Goal: Contribute content: Contribute content

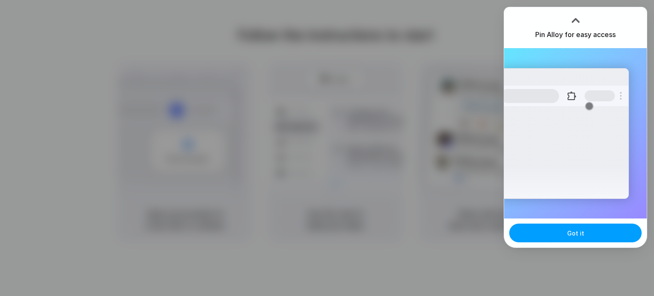
click at [559, 234] on button "Got it" at bounding box center [575, 233] width 132 height 19
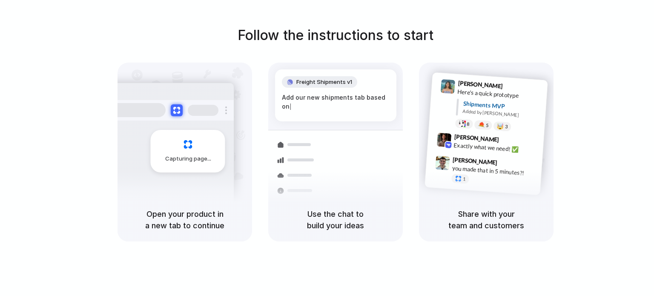
click at [184, 176] on div "Capturing page" at bounding box center [170, 148] width 129 height 131
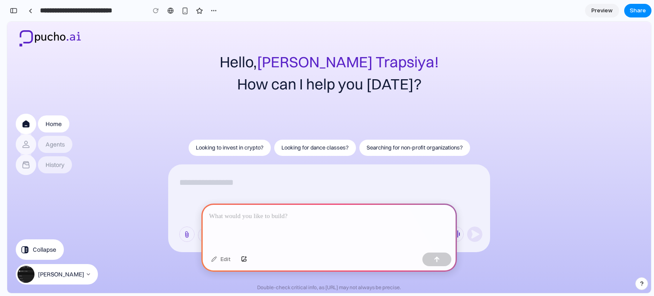
click at [325, 215] on p at bounding box center [329, 216] width 240 height 10
click at [278, 218] on p at bounding box center [329, 216] width 240 height 10
click at [244, 258] on div "button" at bounding box center [244, 259] width 6 height 5
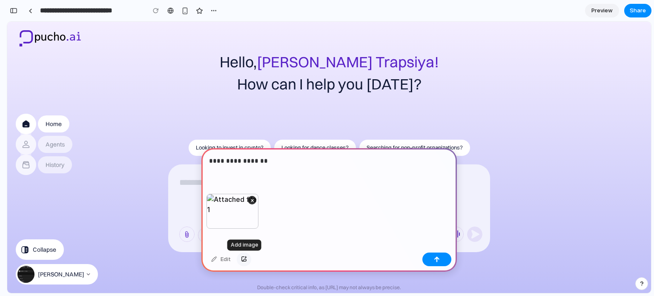
click at [244, 259] on div "button" at bounding box center [244, 259] width 6 height 5
click at [243, 257] on div "button" at bounding box center [244, 259] width 6 height 5
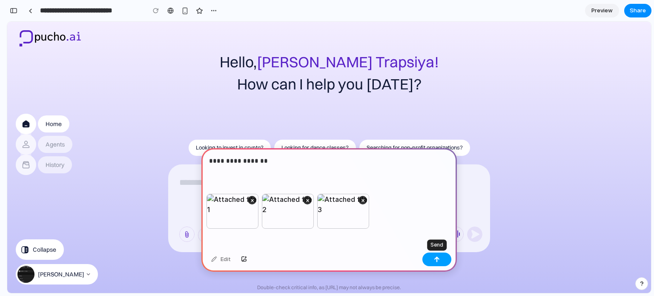
click at [437, 259] on div "button" at bounding box center [437, 259] width 6 height 6
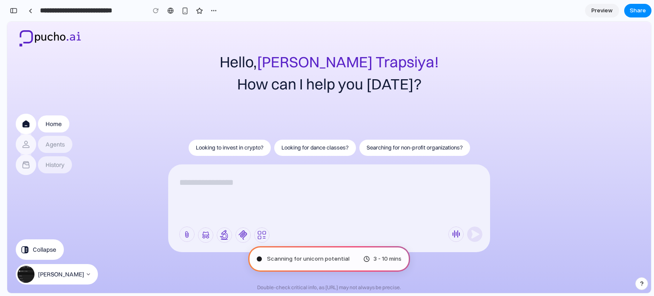
type input "**********"
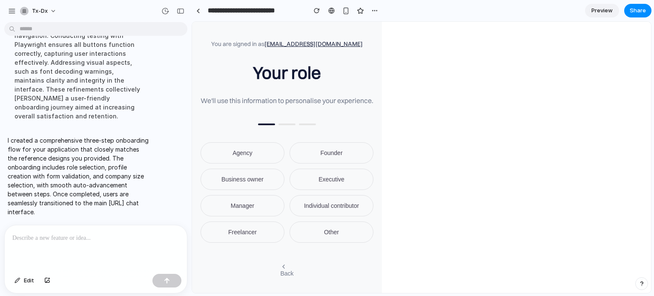
scroll to position [385, 0]
click at [287, 269] on icon "button" at bounding box center [283, 266] width 7 height 7
click at [254, 235] on button "Freelancer" at bounding box center [243, 231] width 84 height 21
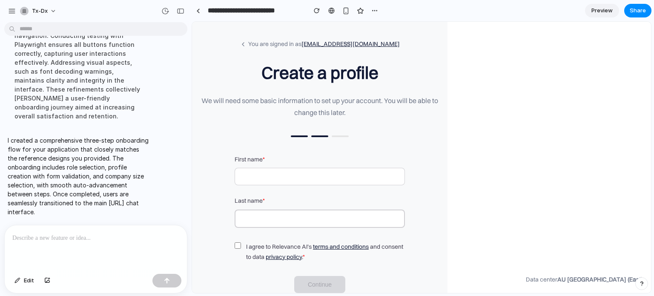
scroll to position [18, 0]
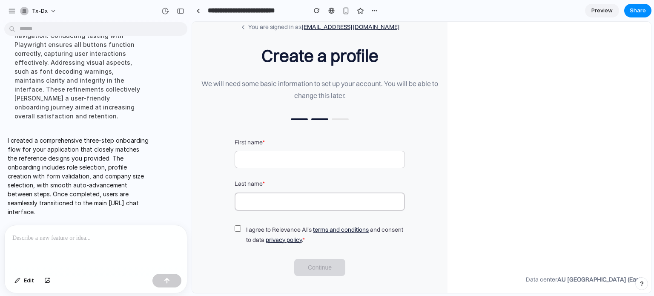
click at [294, 155] on input "text" at bounding box center [320, 159] width 170 height 17
type input "****"
click at [269, 201] on input "text" at bounding box center [320, 201] width 170 height 18
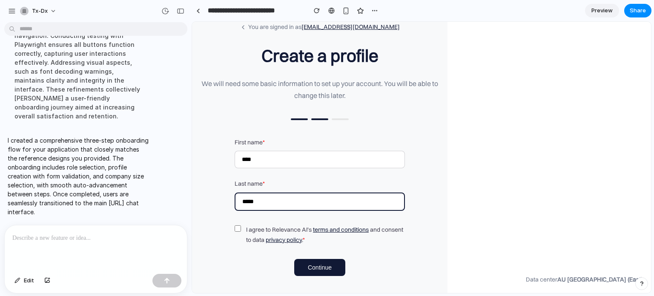
type input "*****"
click at [300, 269] on button "Continue" at bounding box center [319, 267] width 51 height 17
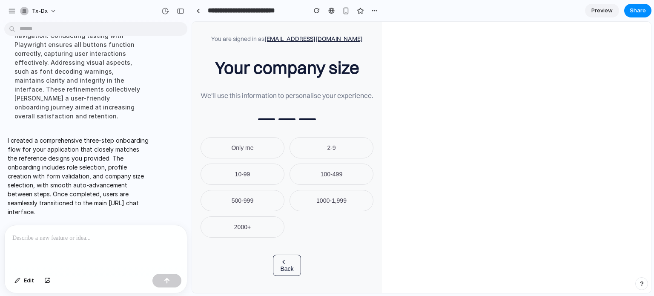
click at [255, 147] on button "Only me" at bounding box center [243, 147] width 84 height 21
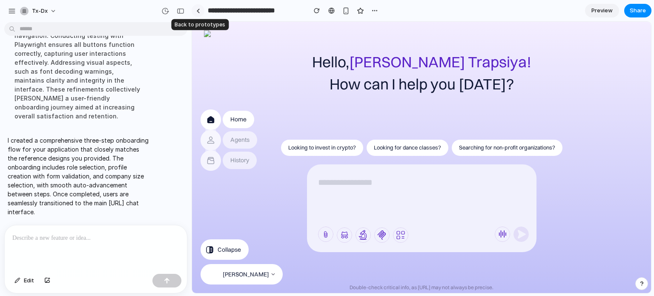
click at [201, 11] on link at bounding box center [198, 10] width 13 height 13
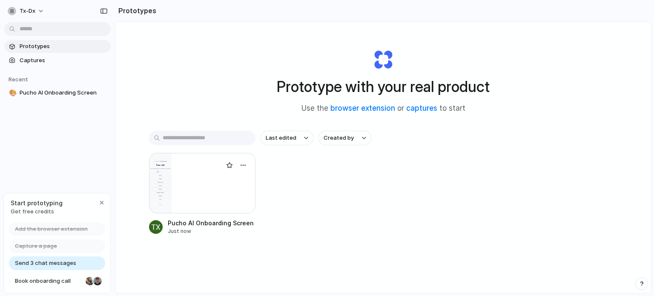
click at [205, 203] on div at bounding box center [202, 183] width 106 height 60
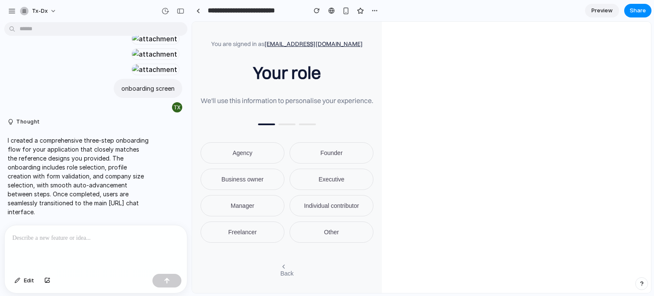
scroll to position [151, 0]
click at [334, 151] on span "Founder" at bounding box center [331, 152] width 22 height 7
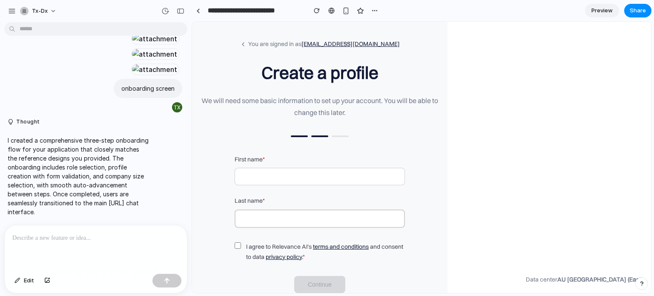
click at [292, 175] on input "text" at bounding box center [320, 176] width 170 height 17
type input "***"
click at [262, 222] on input "text" at bounding box center [320, 218] width 170 height 18
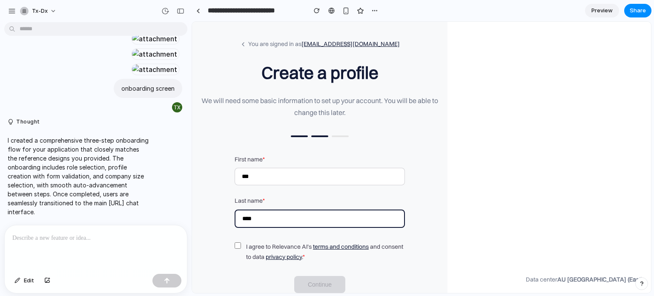
type input "****"
click at [317, 284] on span "Continue" at bounding box center [320, 284] width 24 height 7
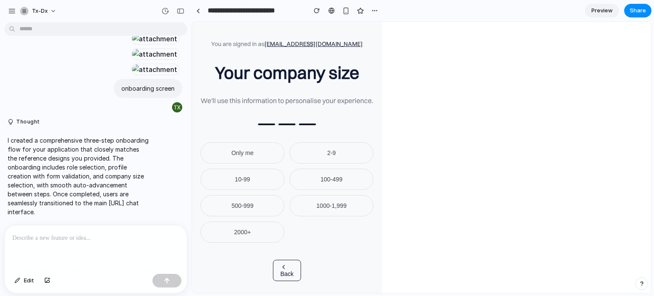
click at [264, 171] on button "10-99" at bounding box center [243, 179] width 84 height 21
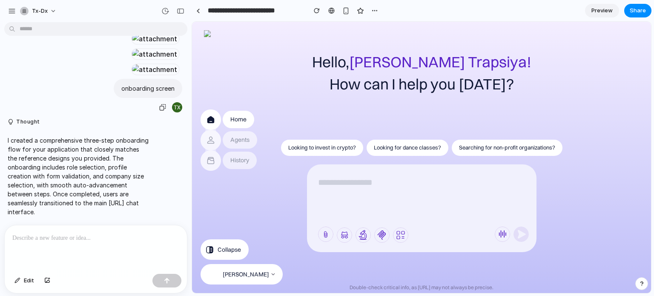
scroll to position [228, 0]
